Goal: Task Accomplishment & Management: Manage account settings

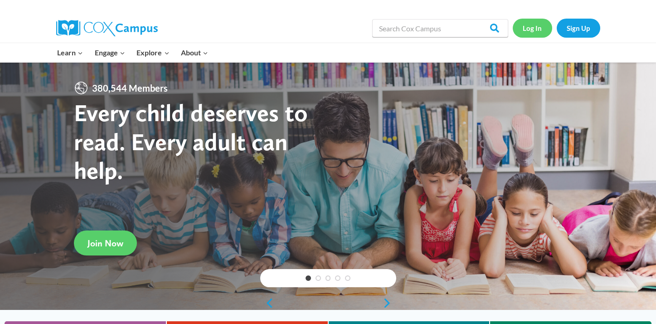
click at [537, 26] on link "Log In" at bounding box center [532, 28] width 39 height 19
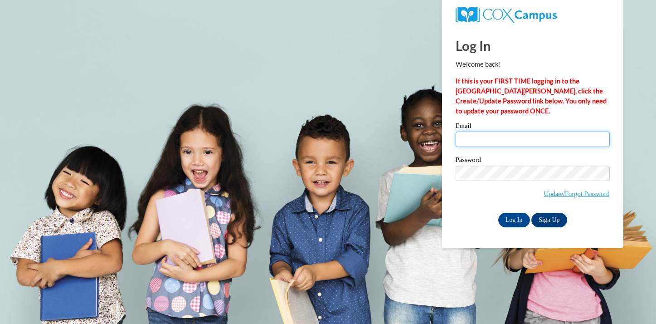
click at [476, 134] on input "Email" at bounding box center [533, 139] width 154 height 15
type input "janedelc@hssdschools.org"
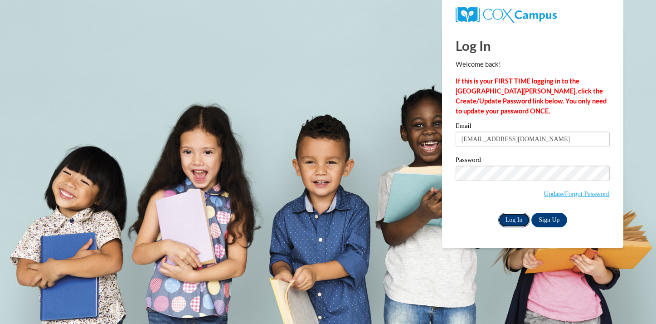
click at [510, 220] on input "Log In" at bounding box center [515, 220] width 32 height 15
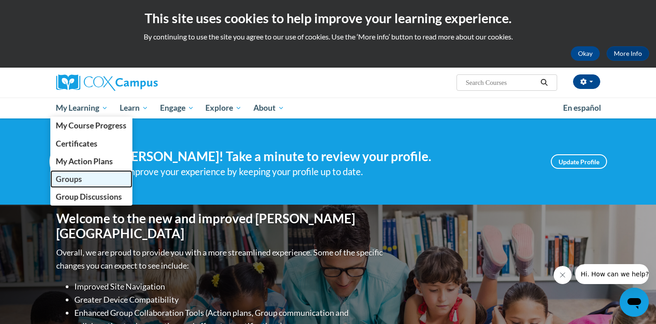
click at [77, 182] on span "Groups" at bounding box center [69, 179] width 26 height 10
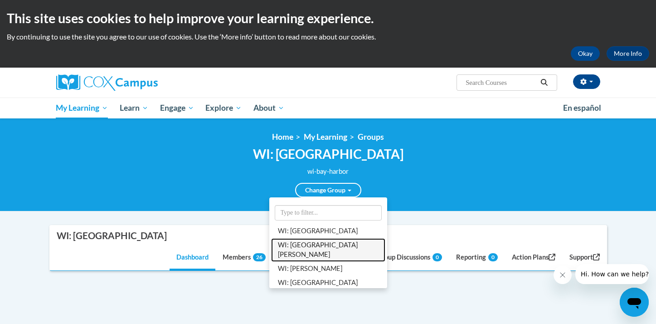
click at [322, 244] on link "WI: [GEOGRAPHIC_DATA][PERSON_NAME]" at bounding box center [328, 250] width 114 height 24
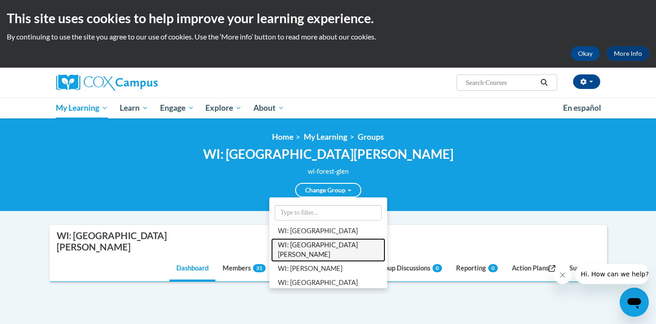
click at [322, 244] on link "WI: [GEOGRAPHIC_DATA][PERSON_NAME]" at bounding box center [328, 250] width 114 height 24
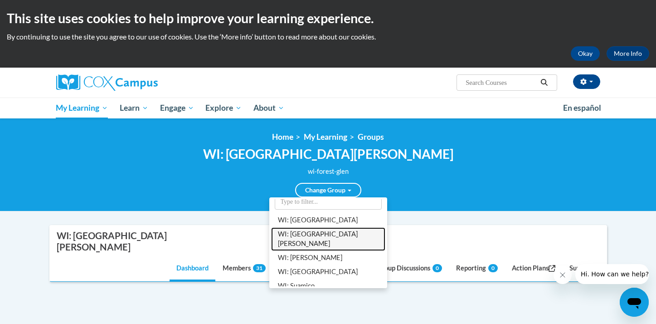
scroll to position [24, 0]
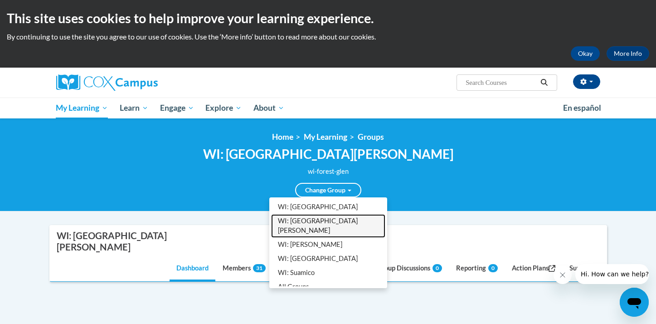
click at [315, 224] on link "WI: [GEOGRAPHIC_DATA][PERSON_NAME]" at bounding box center [328, 226] width 114 height 24
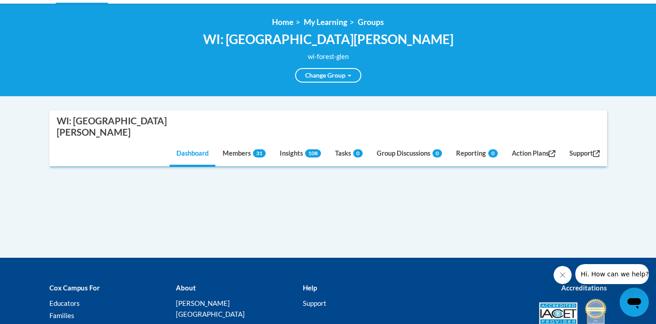
scroll to position [20, 0]
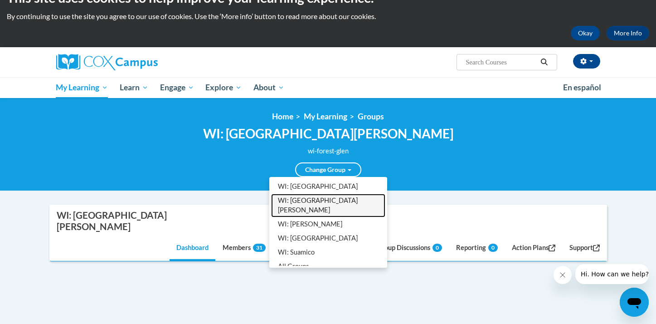
click at [314, 194] on link "WI: [GEOGRAPHIC_DATA][PERSON_NAME]" at bounding box center [328, 206] width 114 height 24
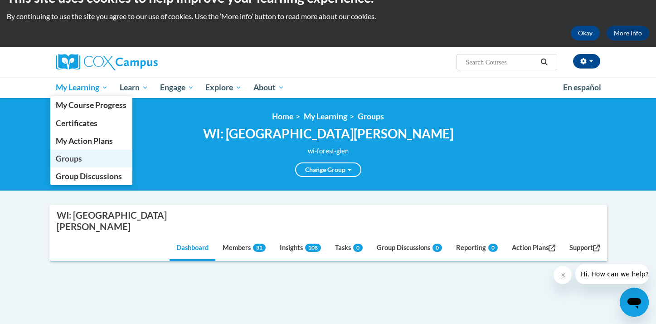
click at [83, 155] on link "Groups" at bounding box center [91, 159] width 83 height 18
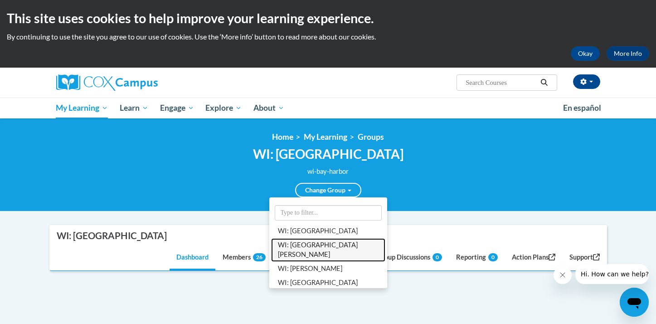
click at [320, 242] on link "WI: [GEOGRAPHIC_DATA][PERSON_NAME]" at bounding box center [328, 250] width 114 height 24
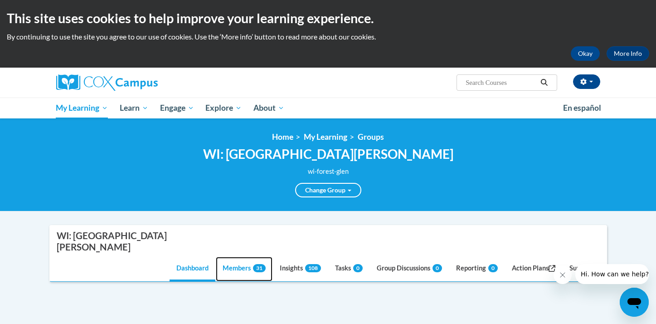
click at [237, 257] on link "Members 31" at bounding box center [244, 269] width 57 height 24
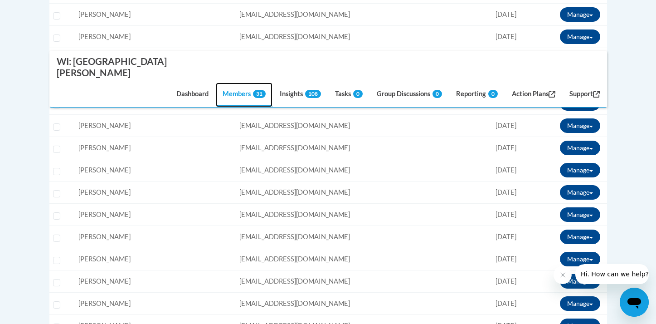
scroll to position [700, 0]
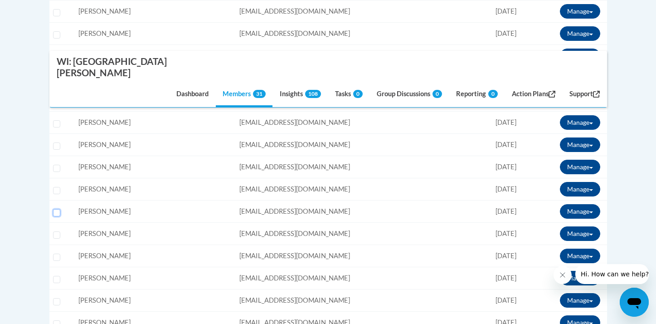
click at [57, 209] on input "Select learner" at bounding box center [56, 212] width 7 height 7
click at [591, 211] on span at bounding box center [592, 212] width 4 height 2
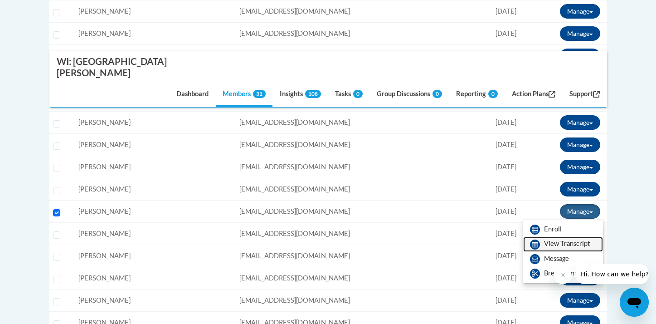
click at [566, 237] on link "View Transcript" at bounding box center [563, 244] width 80 height 15
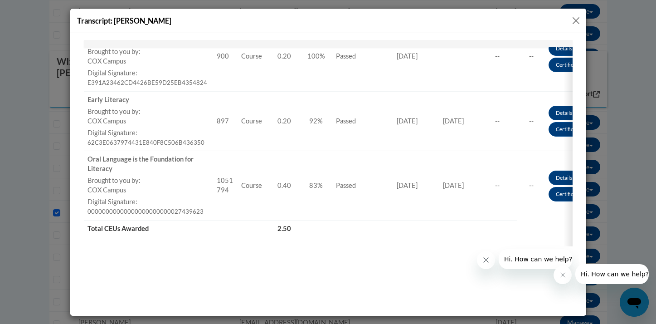
scroll to position [641, 0]
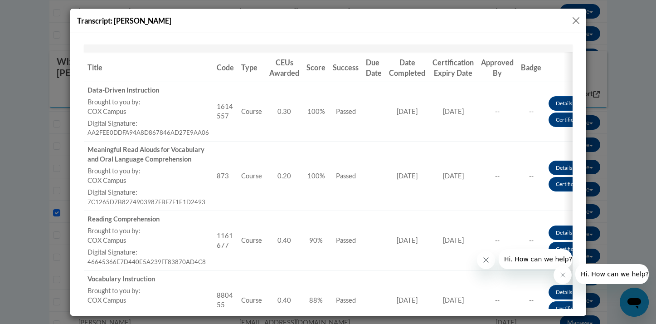
scroll to position [0, 0]
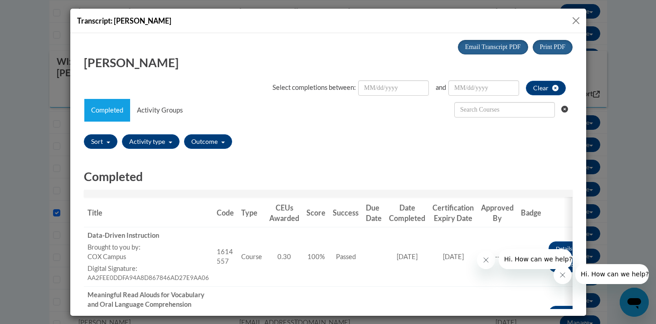
click at [577, 19] on button "Close" at bounding box center [576, 20] width 11 height 11
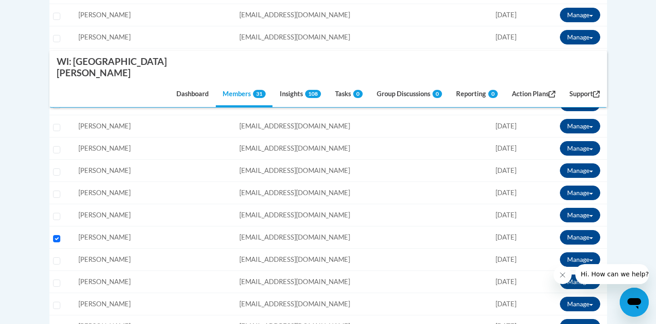
scroll to position [676, 0]
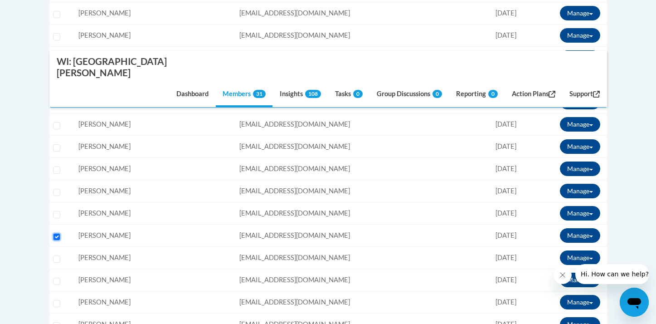
click at [58, 233] on input "Select learner" at bounding box center [56, 236] width 7 height 7
checkbox input "false"
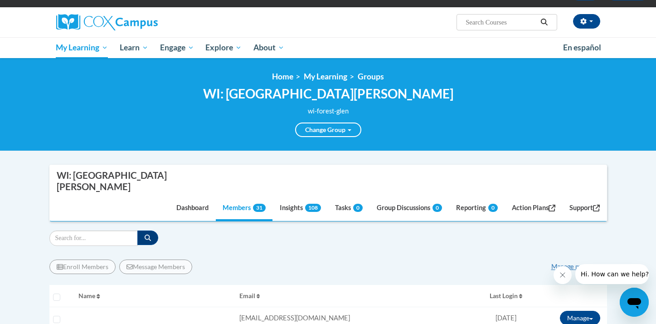
scroll to position [0, 0]
